Goal: Go to known website

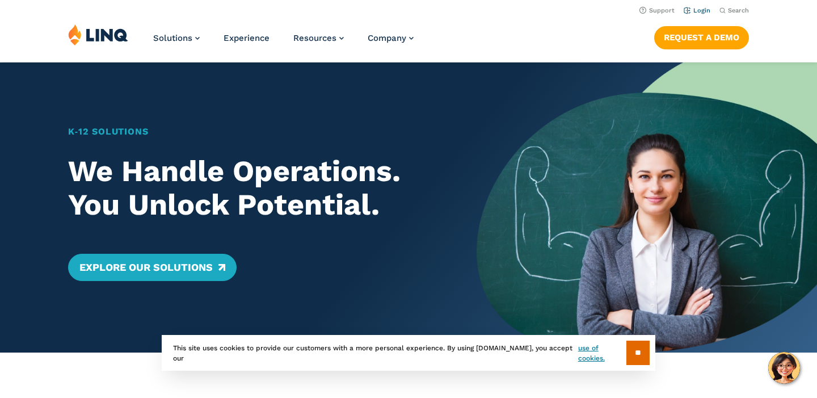
click at [701, 13] on link "Login" at bounding box center [697, 10] width 27 height 7
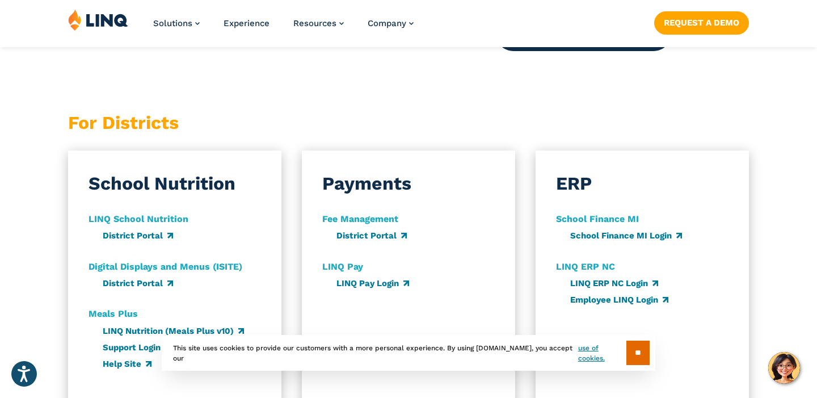
scroll to position [612, 0]
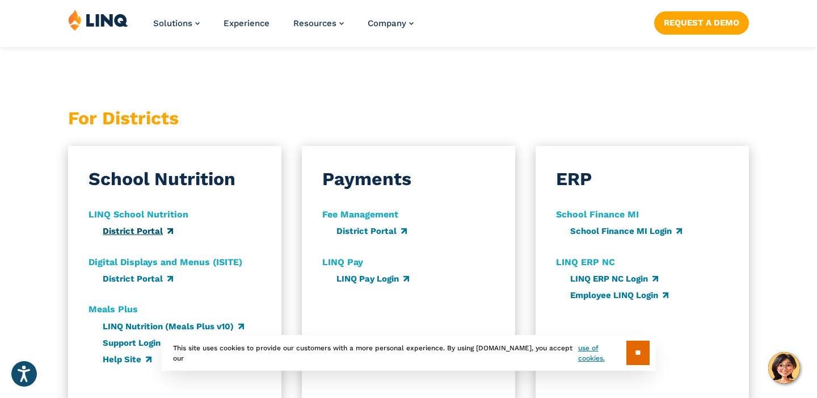
click at [125, 229] on link "District Portal" at bounding box center [138, 231] width 70 height 10
